Goal: Transaction & Acquisition: Obtain resource

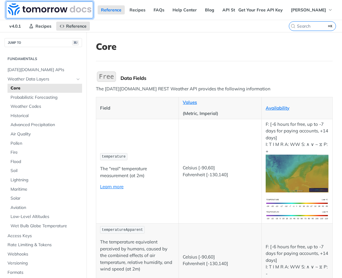
click at [22, 7] on img at bounding box center [49, 9] width 83 height 12
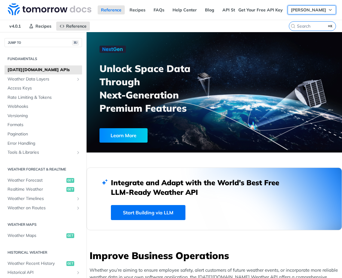
click at [307, 9] on span "[PERSON_NAME]" at bounding box center [308, 9] width 35 height 5
click at [280, 10] on link "Get Your Free API Key" at bounding box center [260, 9] width 51 height 9
